Goal: Transaction & Acquisition: Purchase product/service

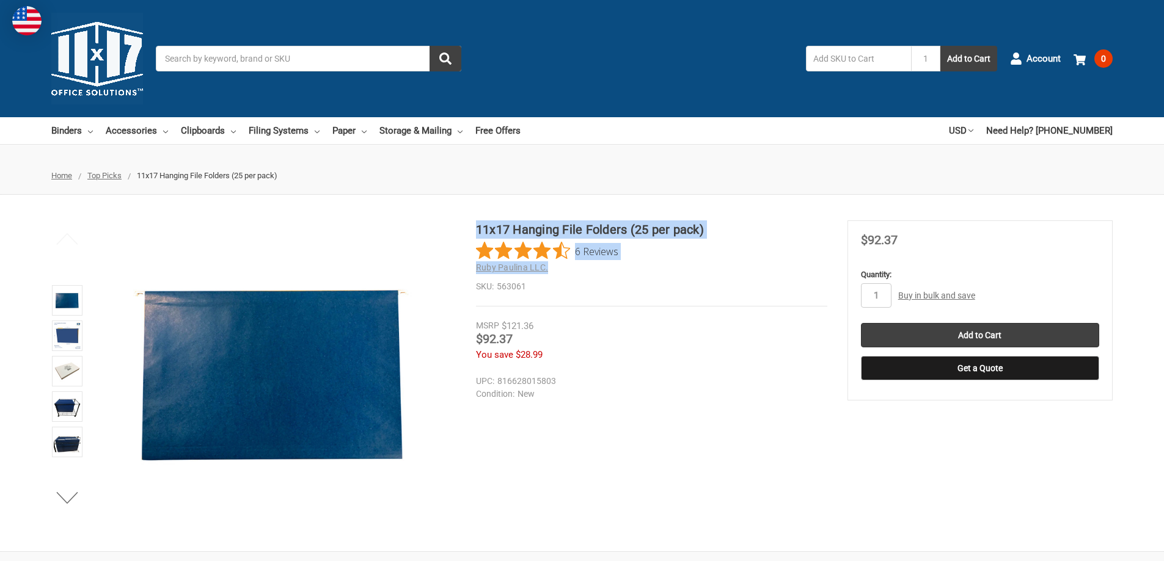
click at [478, 224] on div "11x17 Hanging File Folders (25 per pack) 6 Reviews Ruby Paulina LLC. SKU: 563061" at bounding box center [651, 263] width 351 height 86
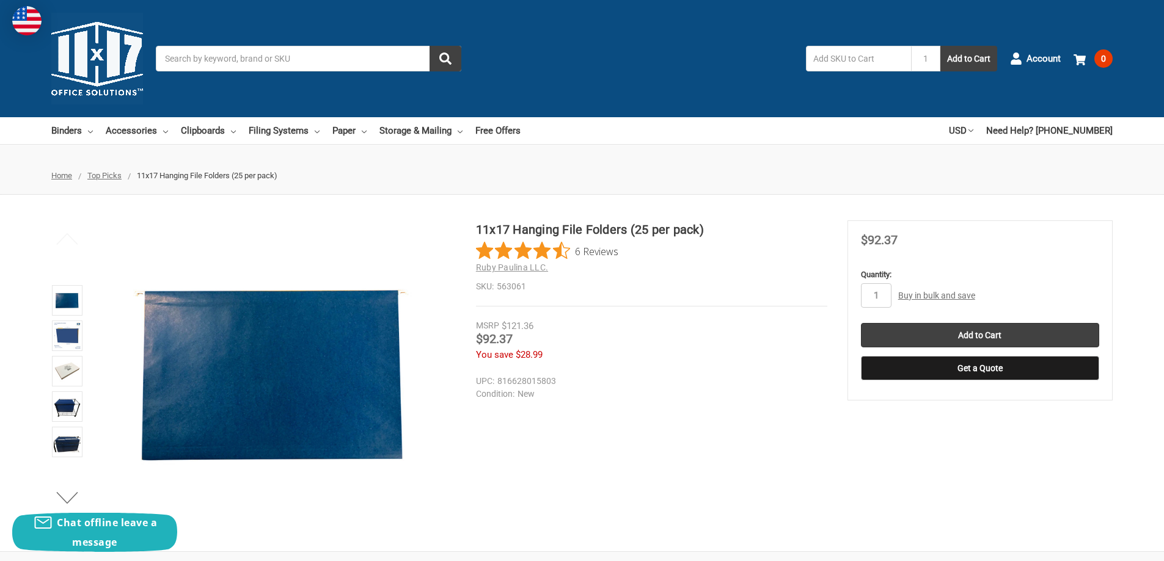
click at [639, 239] on div "11x17 Hanging File Folders (25 per pack) 6 Reviews Ruby Paulina LLC. SKU: 563061" at bounding box center [651, 263] width 351 height 86
